Goal: Transaction & Acquisition: Purchase product/service

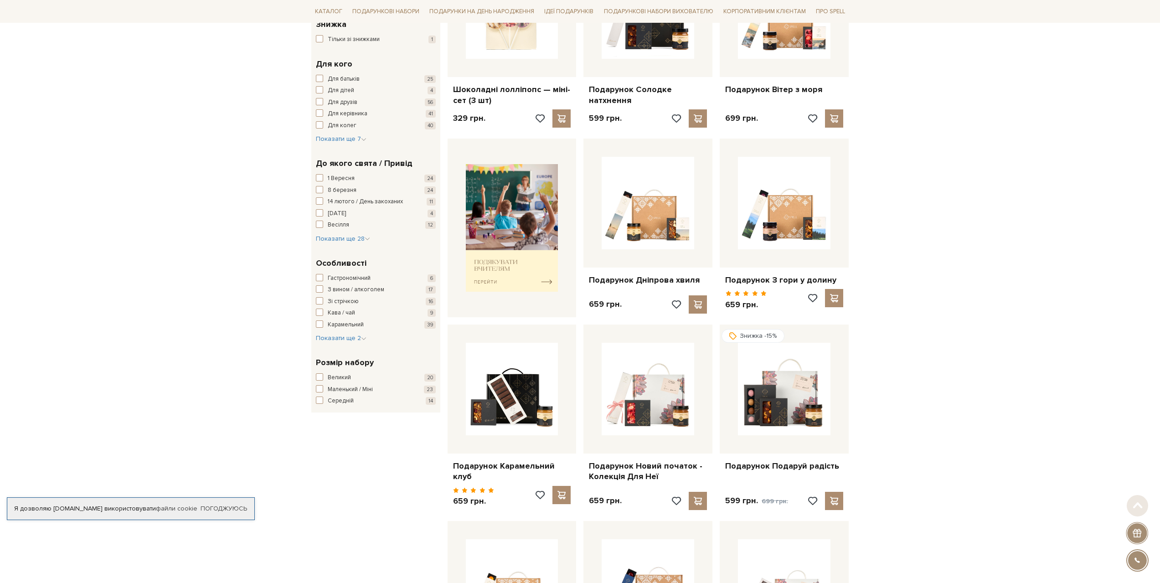
scroll to position [228, 0]
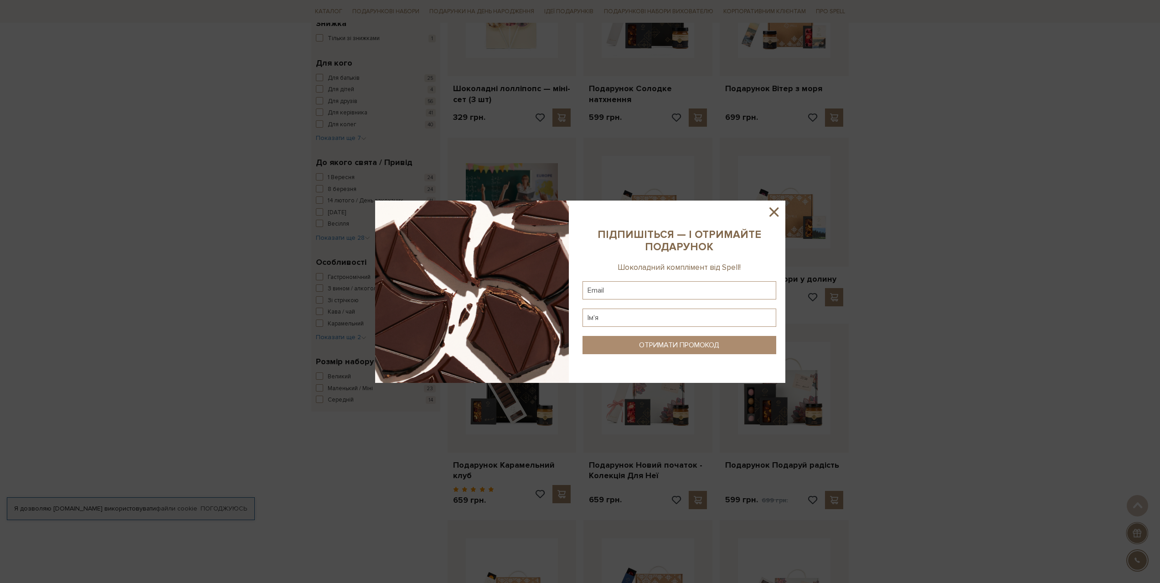
click at [775, 211] on icon at bounding box center [773, 211] width 9 height 9
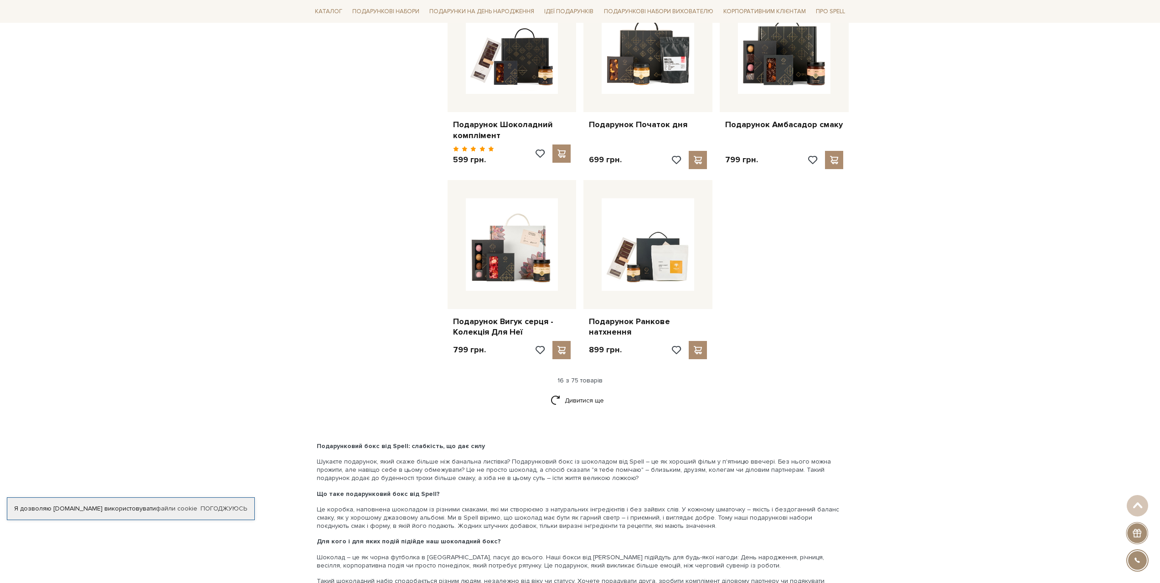
scroll to position [957, 0]
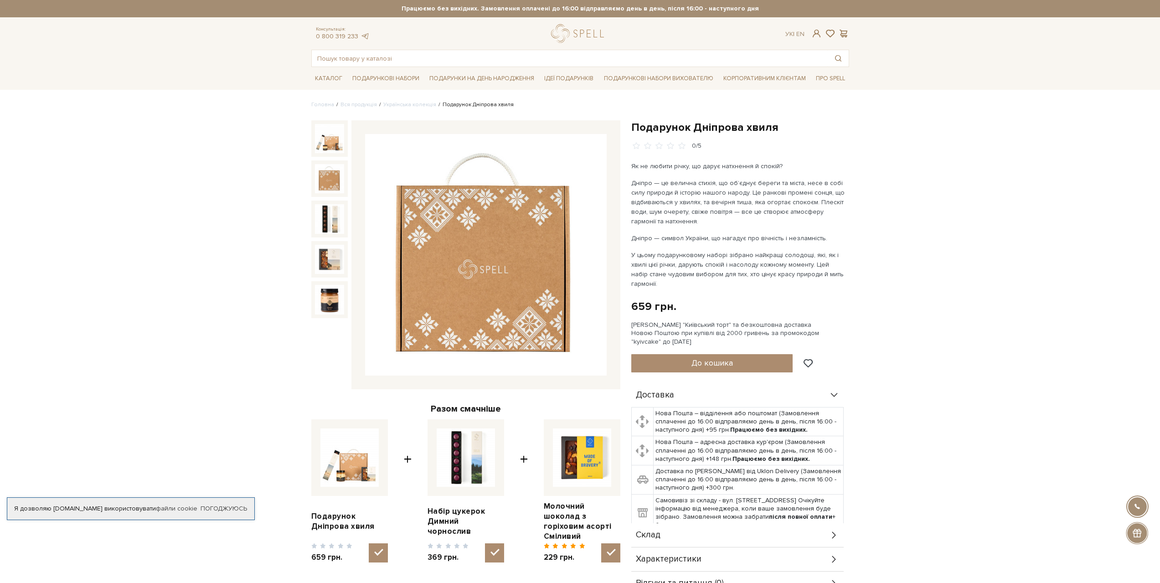
click at [322, 189] on img at bounding box center [329, 178] width 29 height 29
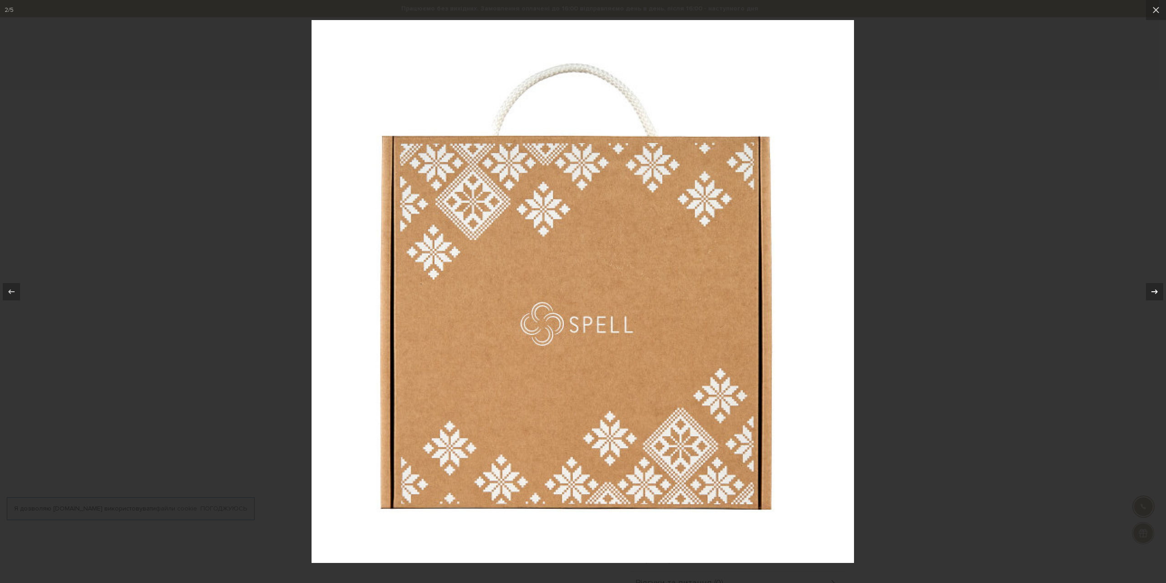
click at [1150, 287] on icon at bounding box center [1155, 291] width 11 height 11
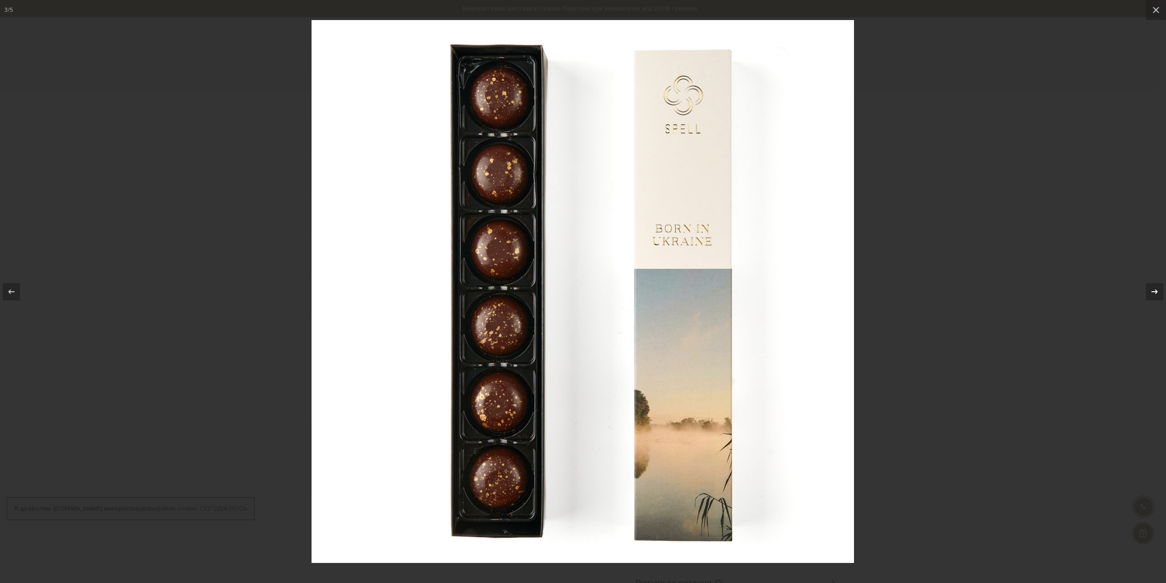
click at [1158, 291] on icon at bounding box center [1155, 291] width 11 height 11
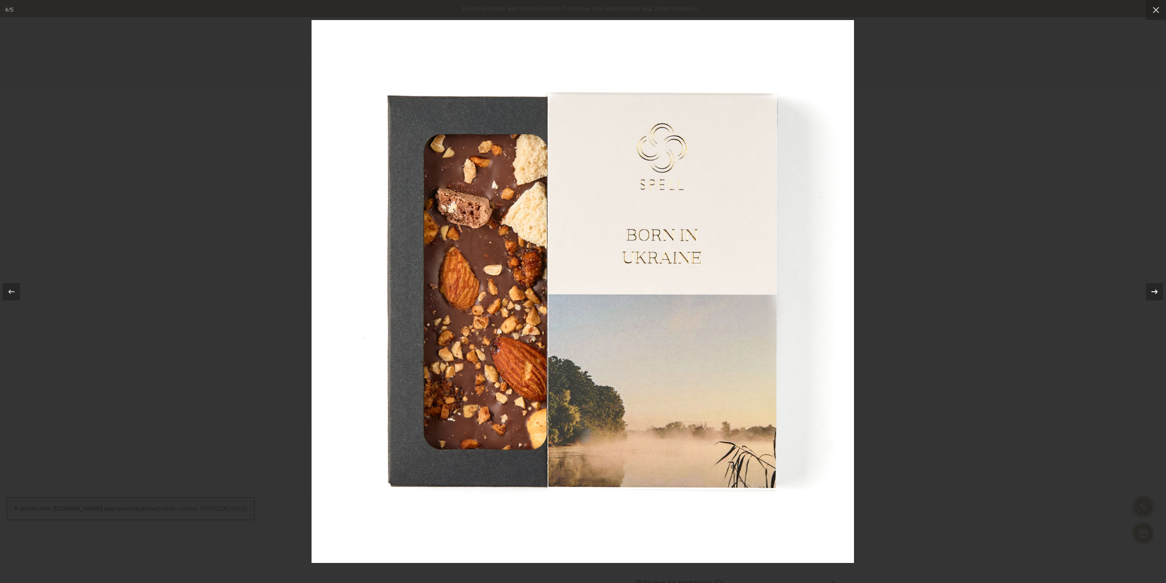
click at [1158, 291] on icon at bounding box center [1155, 291] width 11 height 11
